Goal: Task Accomplishment & Management: Manage account settings

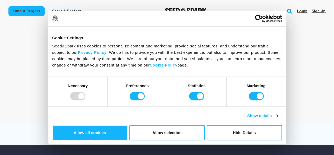
click at [278, 30] on div "River Salon Day Spa Vellore , Tamil Nadu Follow" at bounding box center [167, 68] width 334 height 93
click at [265, 48] on div "River Salon Day Spa Vellore , Tamil Nadu Follow" at bounding box center [167, 69] width 318 height 76
click at [305, 12] on link "Login" at bounding box center [302, 11] width 10 height 8
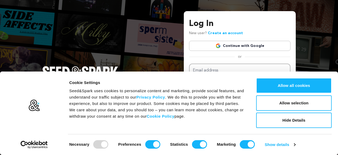
click at [240, 44] on link "Continue with Google" at bounding box center [240, 46] width 102 height 10
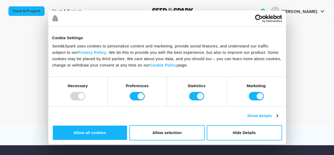
click at [303, 43] on div "River Salon Day Spa [GEOGRAPHIC_DATA] , [GEOGRAPHIC_DATA] Follow" at bounding box center [167, 69] width 318 height 76
click at [310, 11] on span "[PERSON_NAME]" at bounding box center [300, 12] width 36 height 4
click at [280, 10] on img "Sharlet J.'s Profile" at bounding box center [275, 11] width 8 height 8
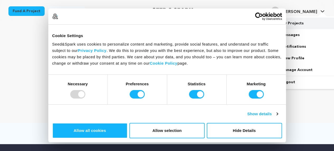
click at [292, 21] on link "My Projects" at bounding box center [306, 23] width 59 height 12
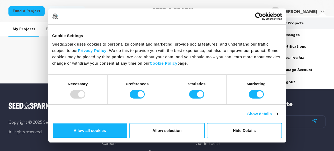
click at [297, 22] on link "My Projects" at bounding box center [306, 23] width 59 height 12
